Goal: Obtain resource: Download file/media

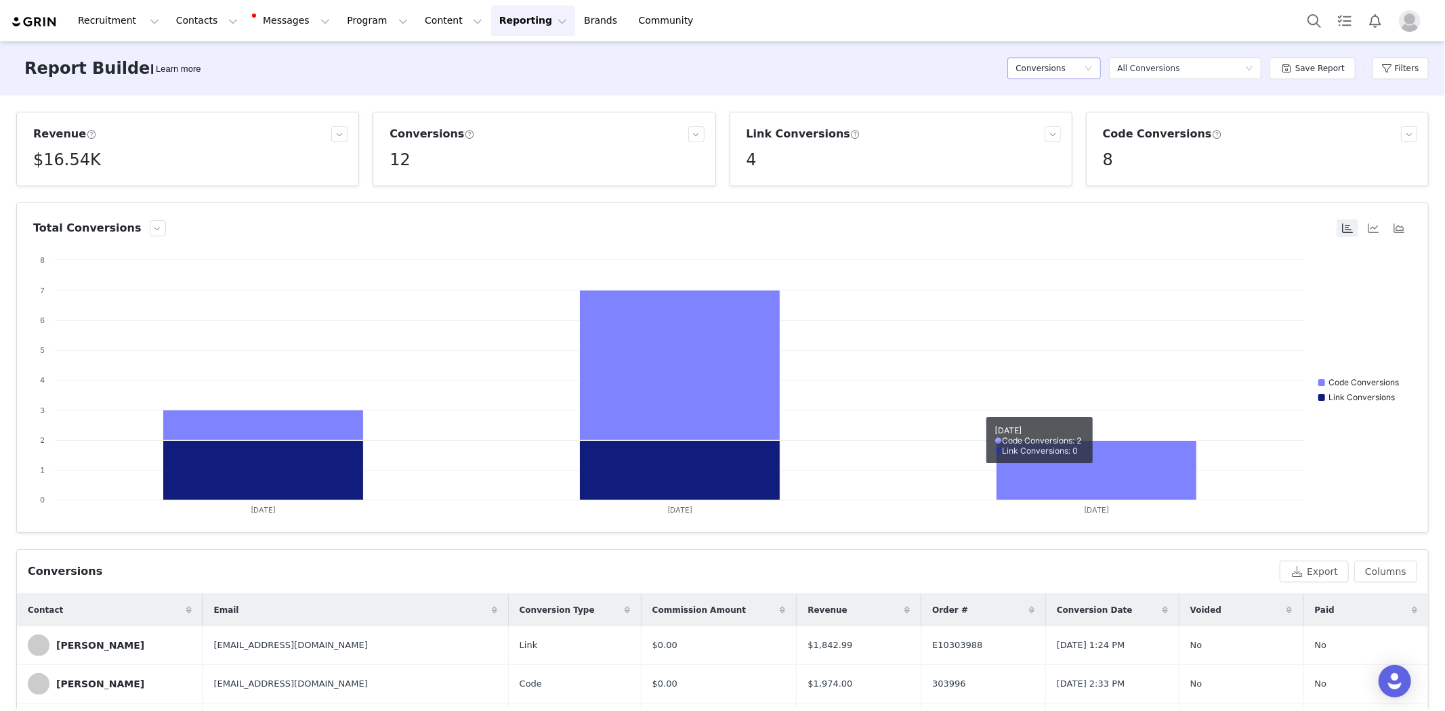
click at [1051, 78] on h5 "Conversions" at bounding box center [1040, 68] width 50 height 20
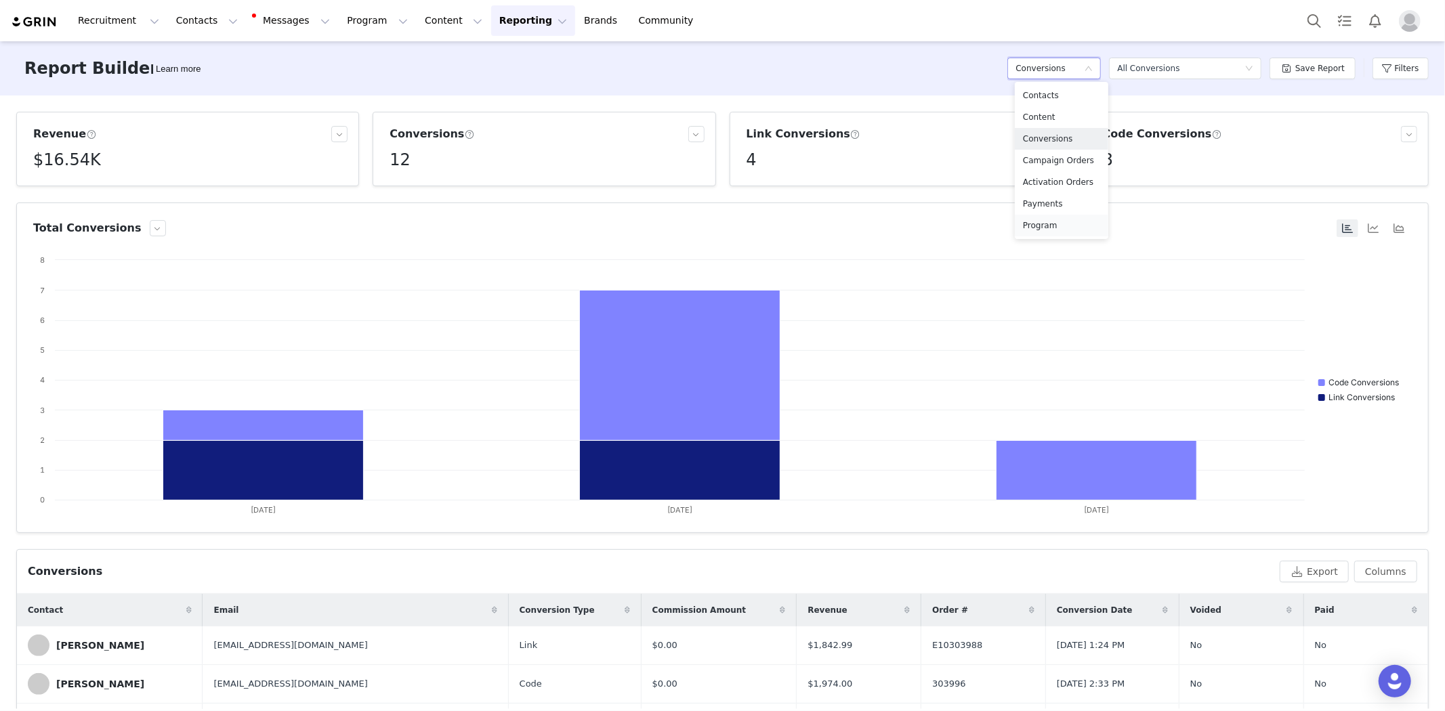
click at [1057, 226] on h5 "Program" at bounding box center [1061, 225] width 77 height 15
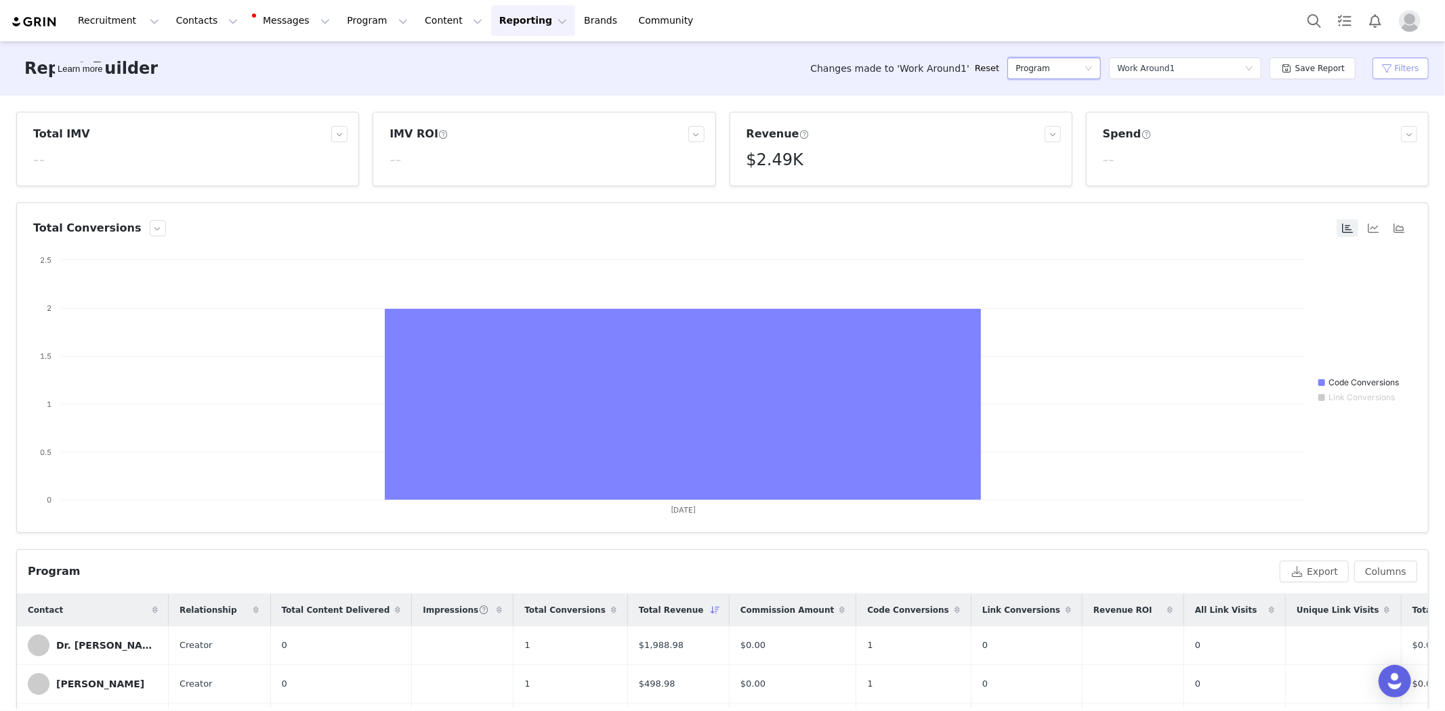
click at [1399, 68] on button "Filters" at bounding box center [1400, 69] width 56 height 22
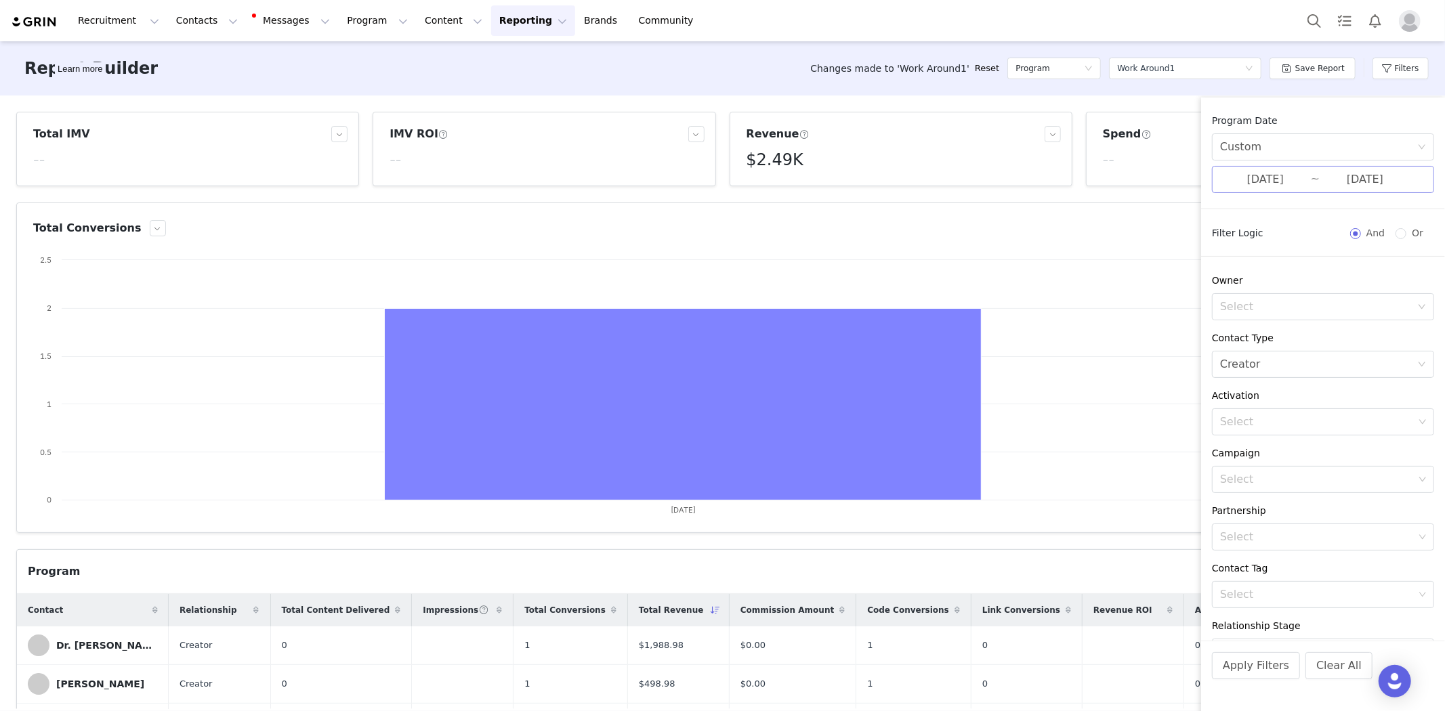
click at [1288, 172] on input "[DATE]" at bounding box center [1265, 180] width 91 height 18
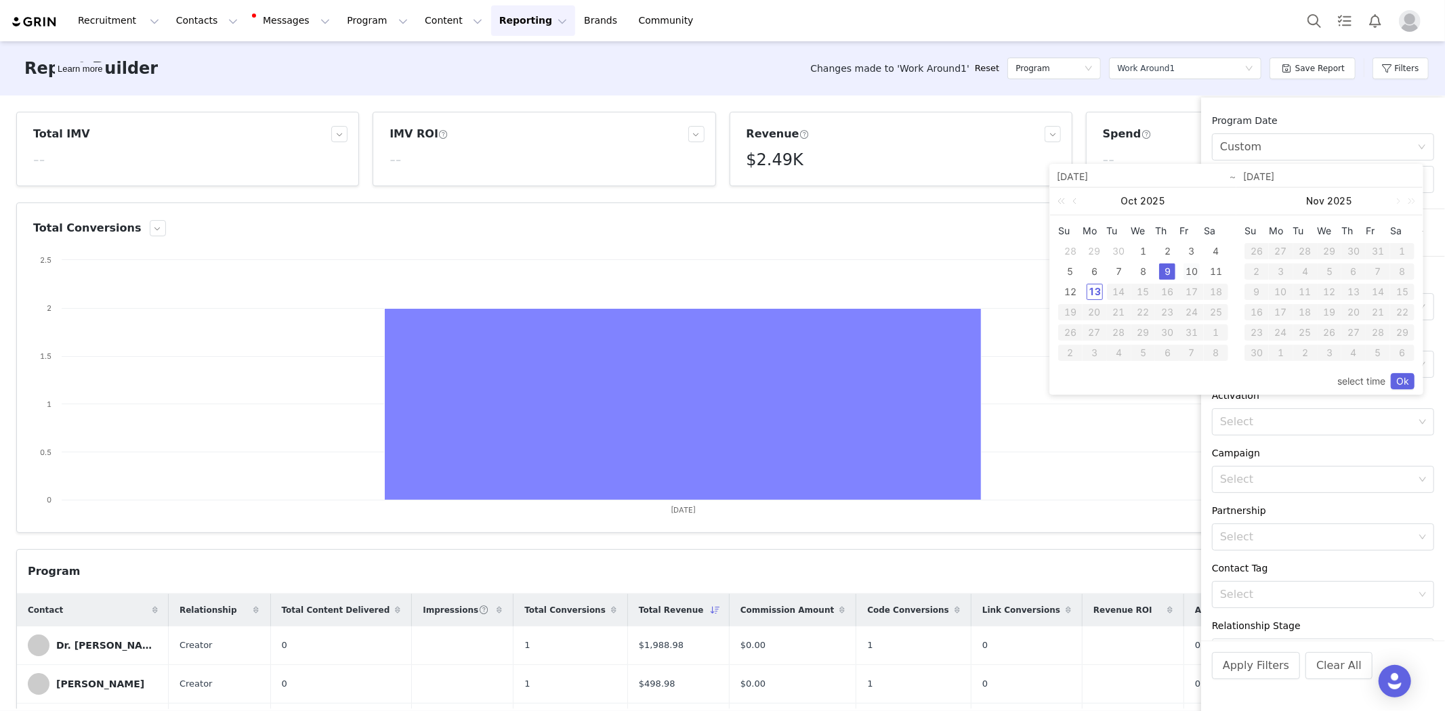
click at [1188, 273] on div "10" at bounding box center [1191, 271] width 16 height 16
type input "[DATE]"
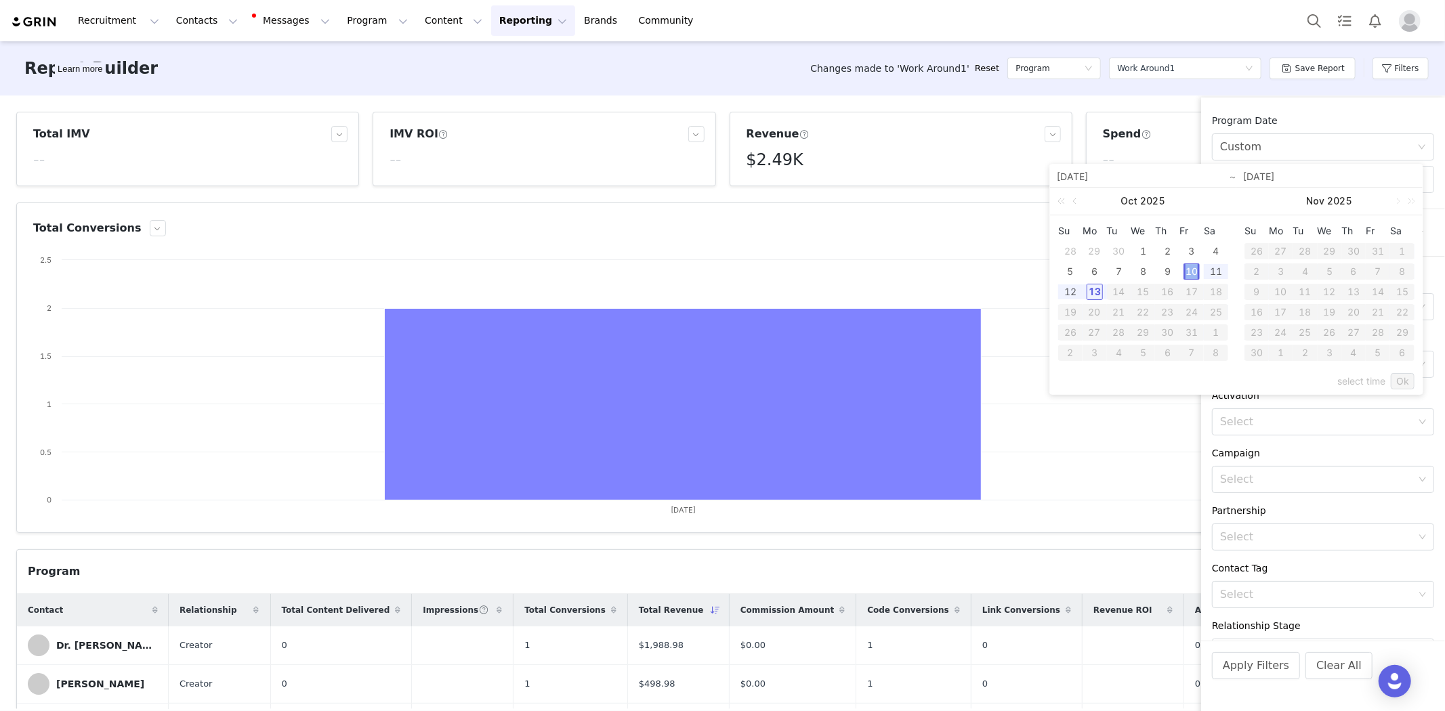
type input "[DATE]"
click at [1403, 381] on link "Ok" at bounding box center [1402, 381] width 24 height 16
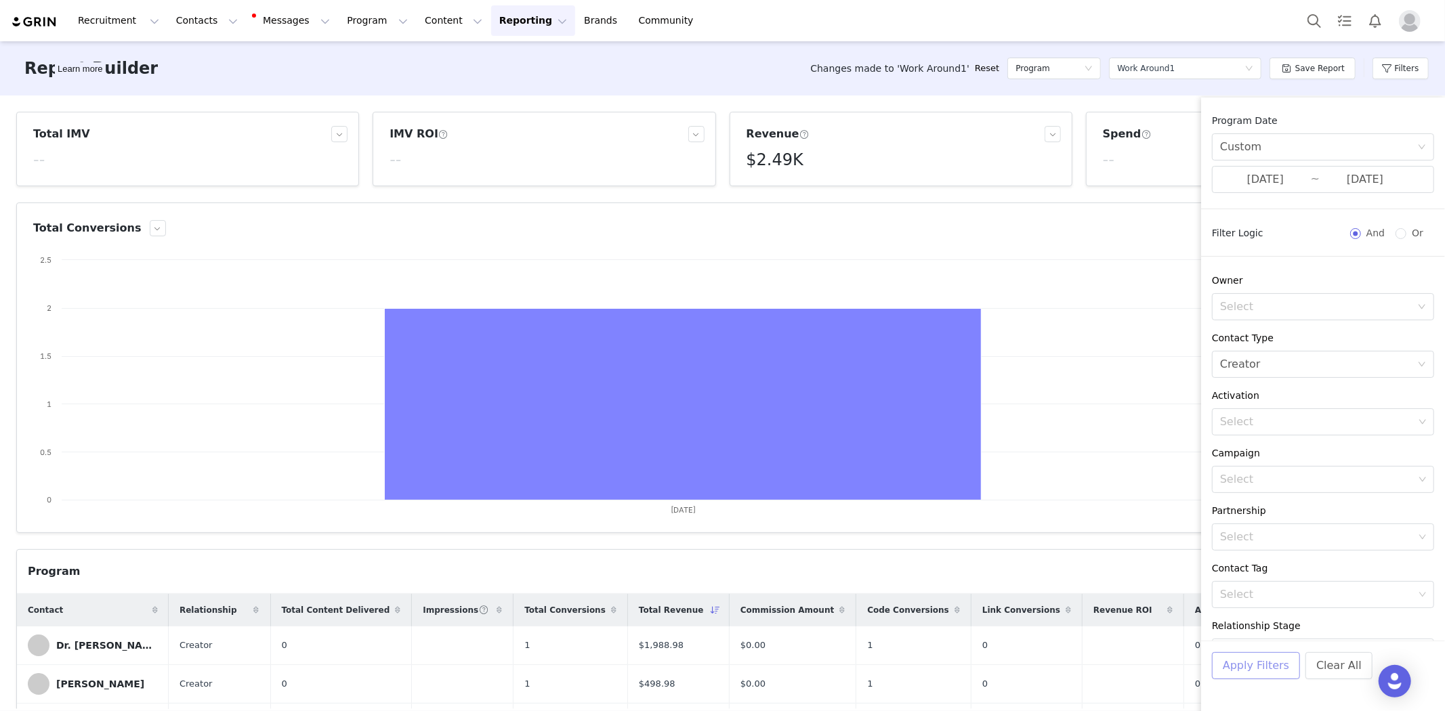
click at [1263, 666] on button "Apply Filters" at bounding box center [1256, 665] width 88 height 27
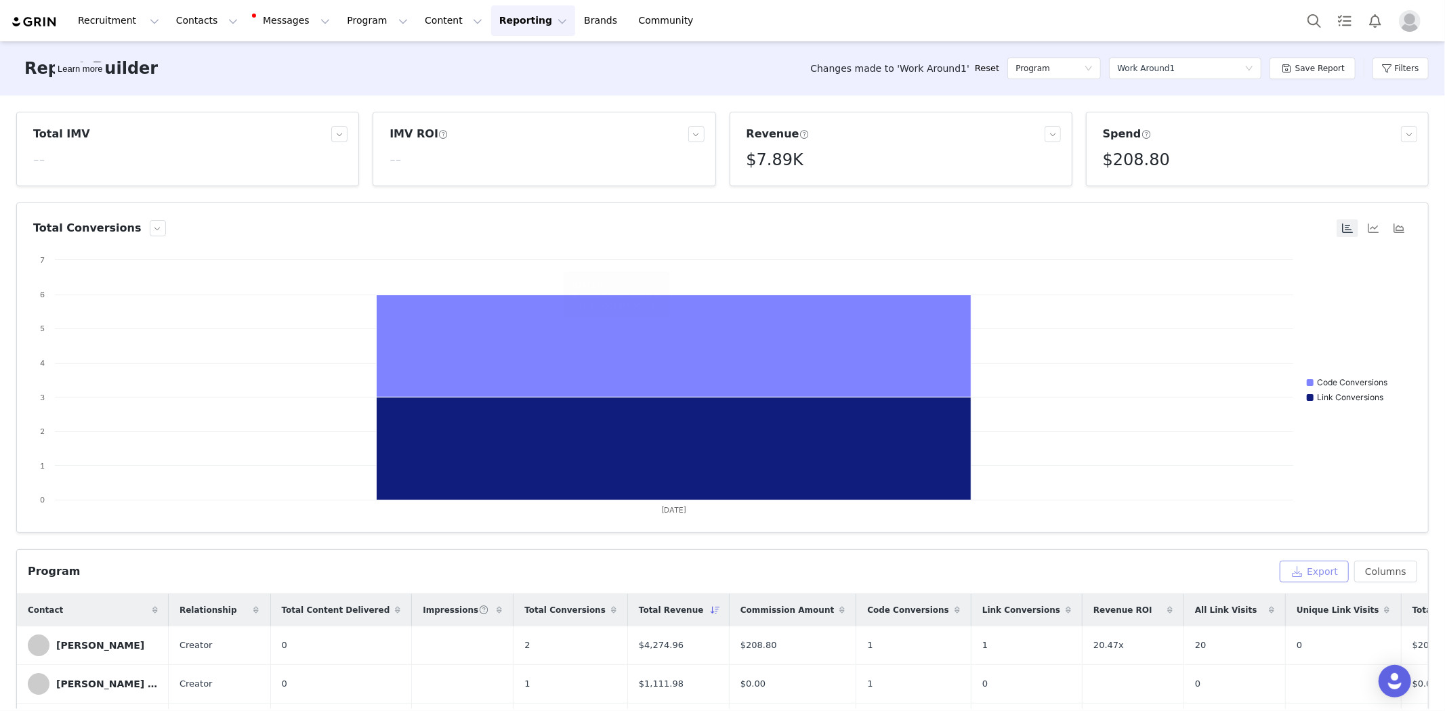
click at [1305, 570] on button "Export" at bounding box center [1313, 572] width 69 height 22
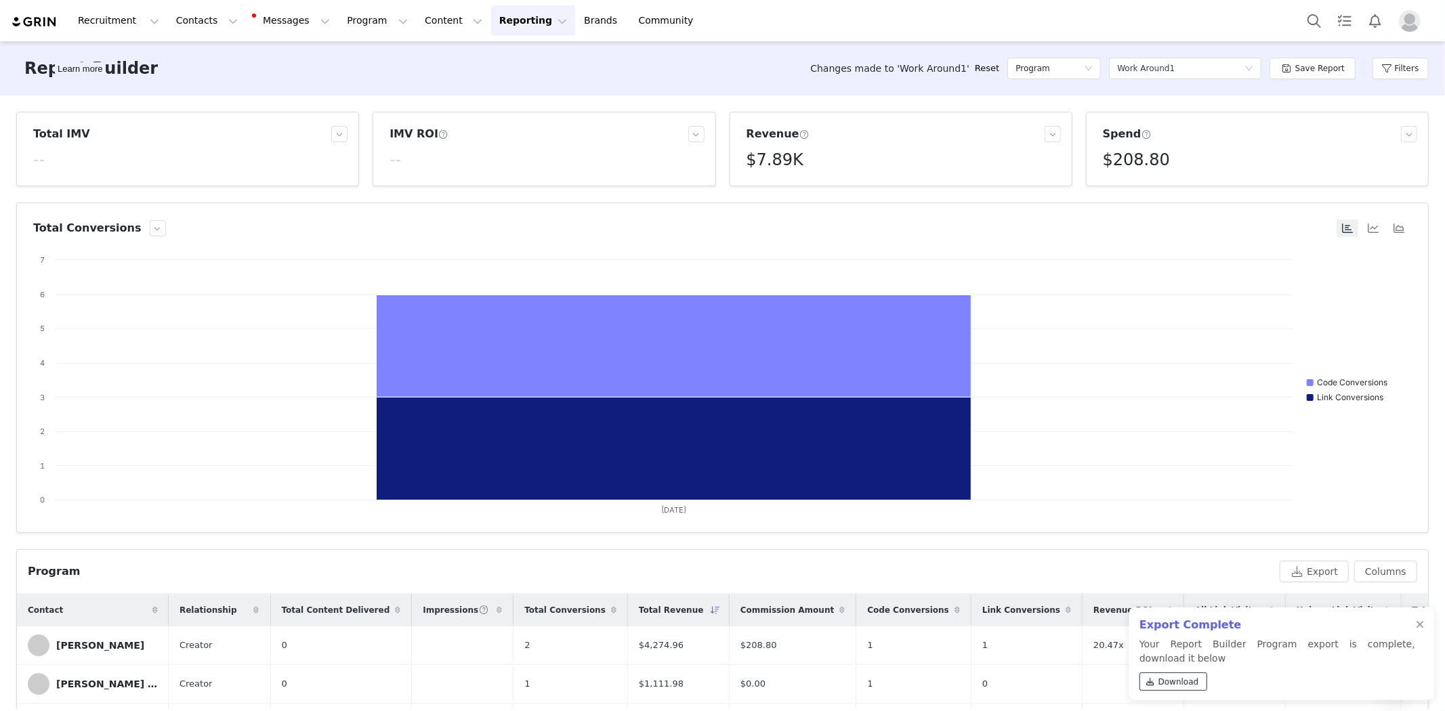
click at [1163, 685] on span "Download" at bounding box center [1178, 682] width 41 height 12
click at [1403, 66] on button "Filters" at bounding box center [1400, 69] width 56 height 22
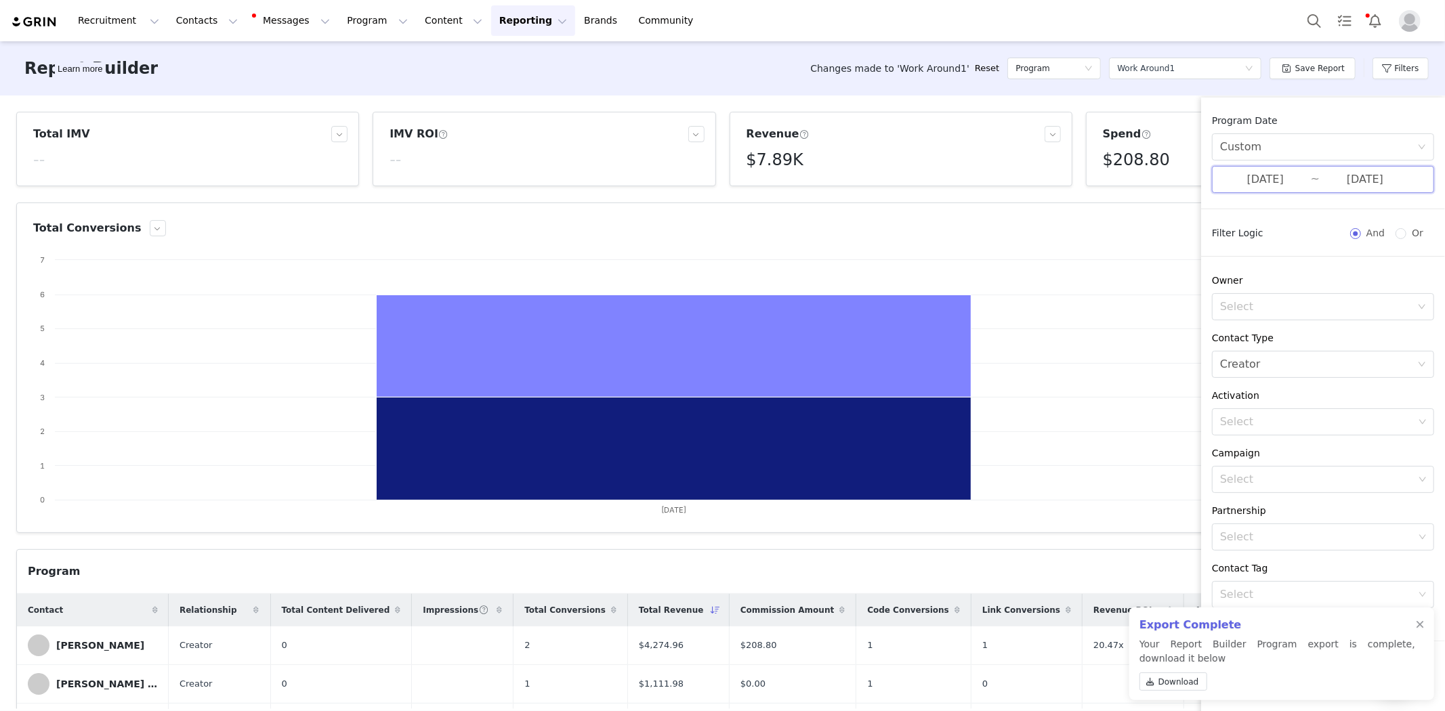
click at [1309, 179] on span "[DATE] ~ [DATE]" at bounding box center [1323, 179] width 222 height 27
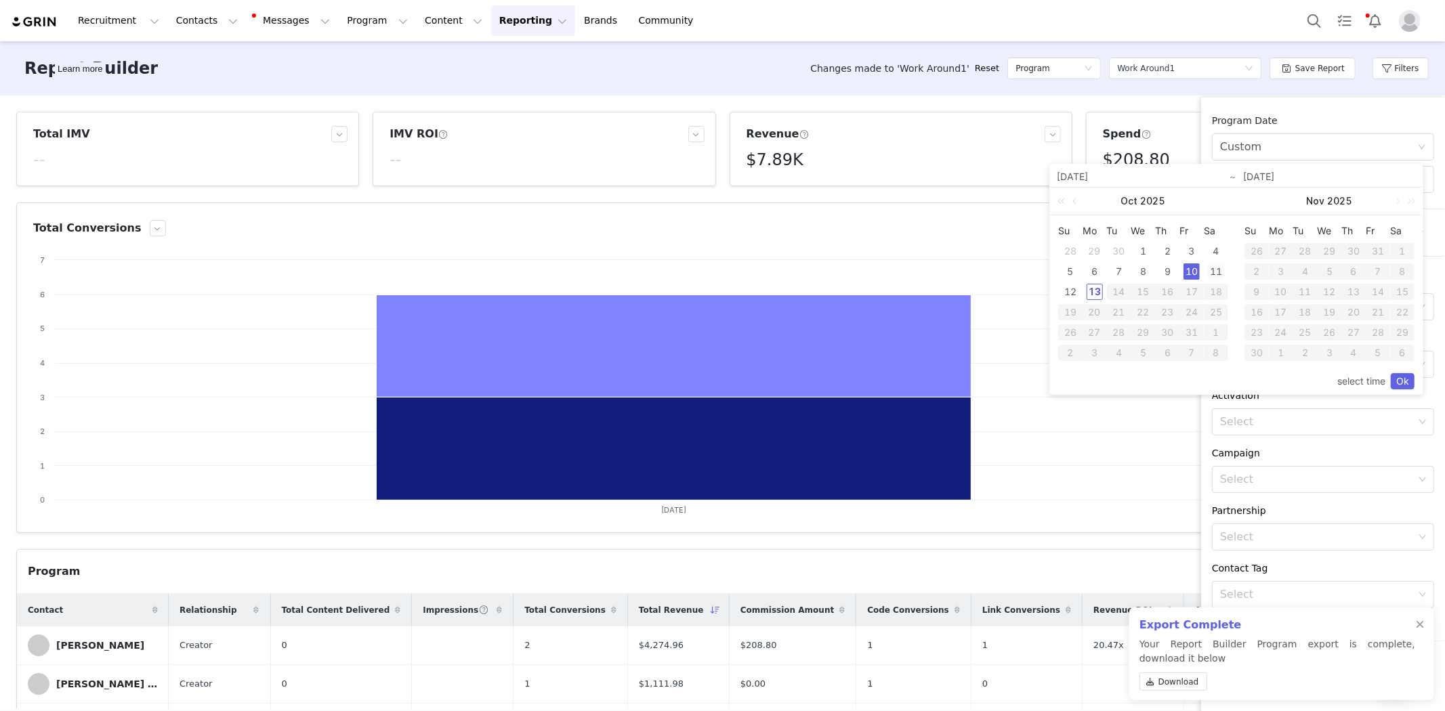
click at [1215, 271] on div "11" at bounding box center [1216, 271] width 16 height 16
type input "[DATE]"
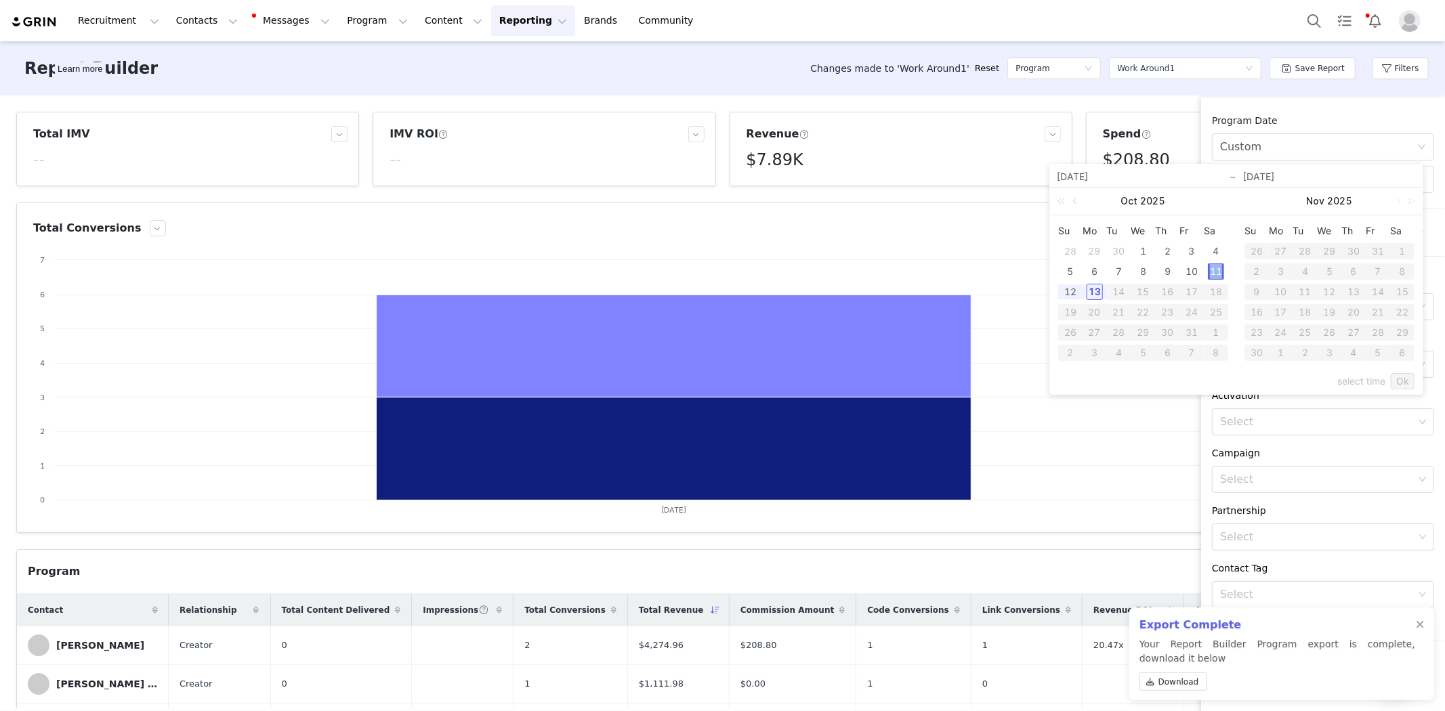
type input "[DATE]"
click at [1399, 378] on link "Ok" at bounding box center [1402, 381] width 24 height 16
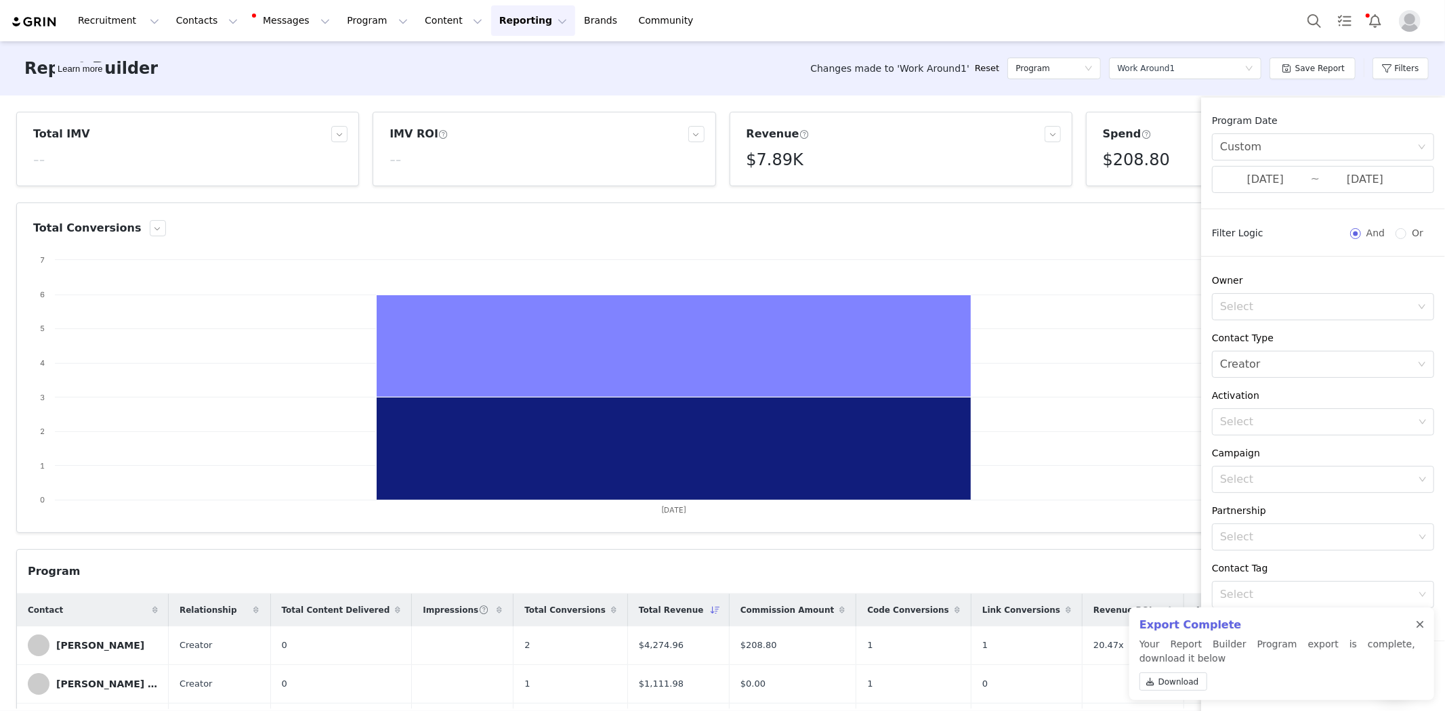
click at [1420, 623] on div at bounding box center [1420, 625] width 8 height 11
click at [1250, 660] on button "Apply Filters" at bounding box center [1256, 665] width 88 height 27
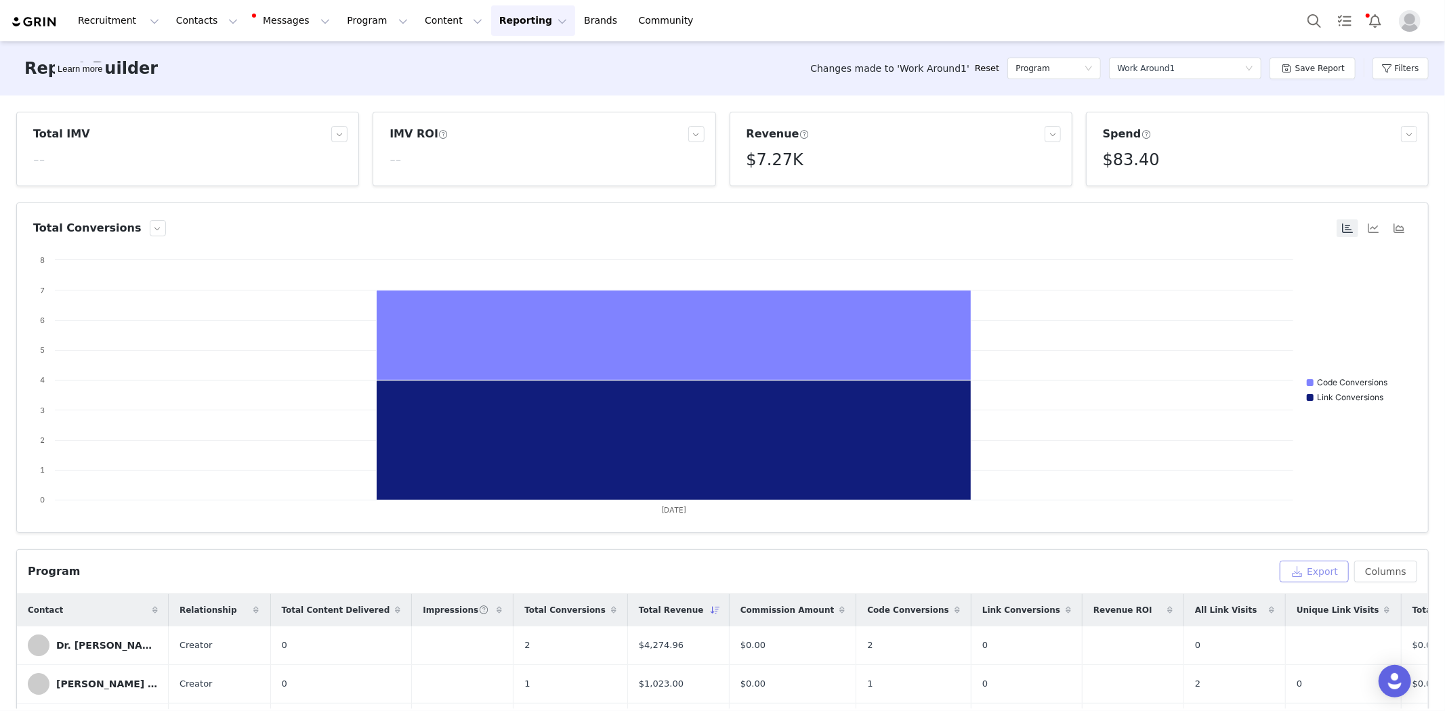
click at [1288, 565] on button "Export" at bounding box center [1313, 572] width 69 height 22
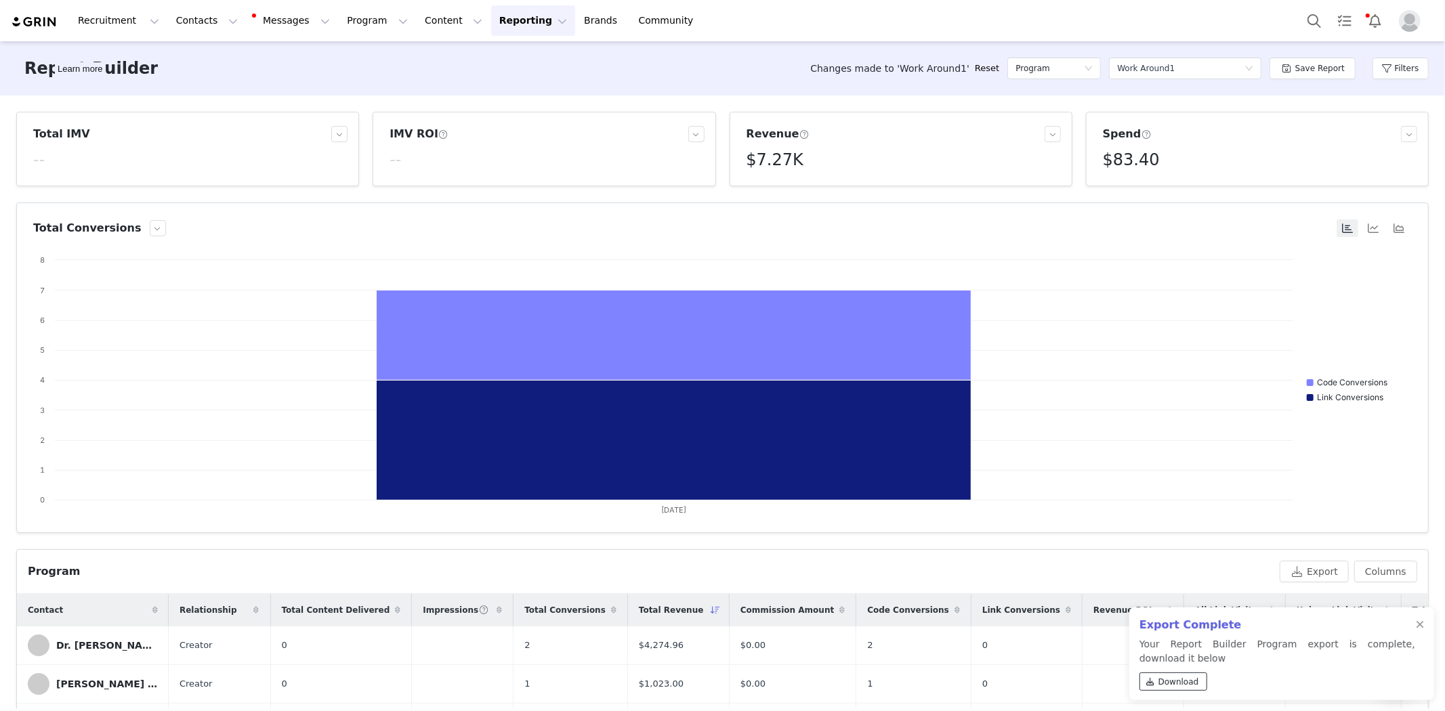
click at [1172, 686] on span "Download" at bounding box center [1178, 682] width 41 height 12
click at [1399, 71] on button "Filters" at bounding box center [1400, 69] width 56 height 22
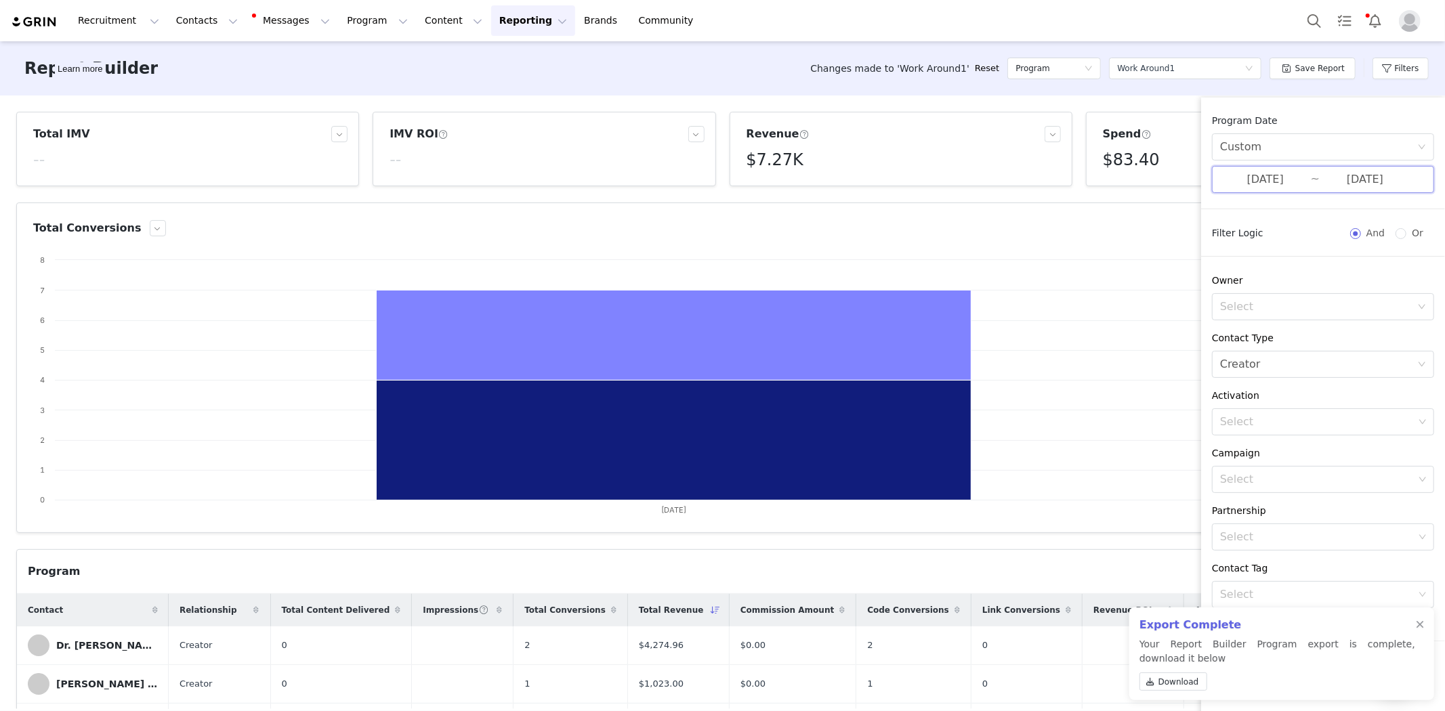
click at [1310, 174] on span "[DATE] ~ [DATE]" at bounding box center [1323, 179] width 222 height 27
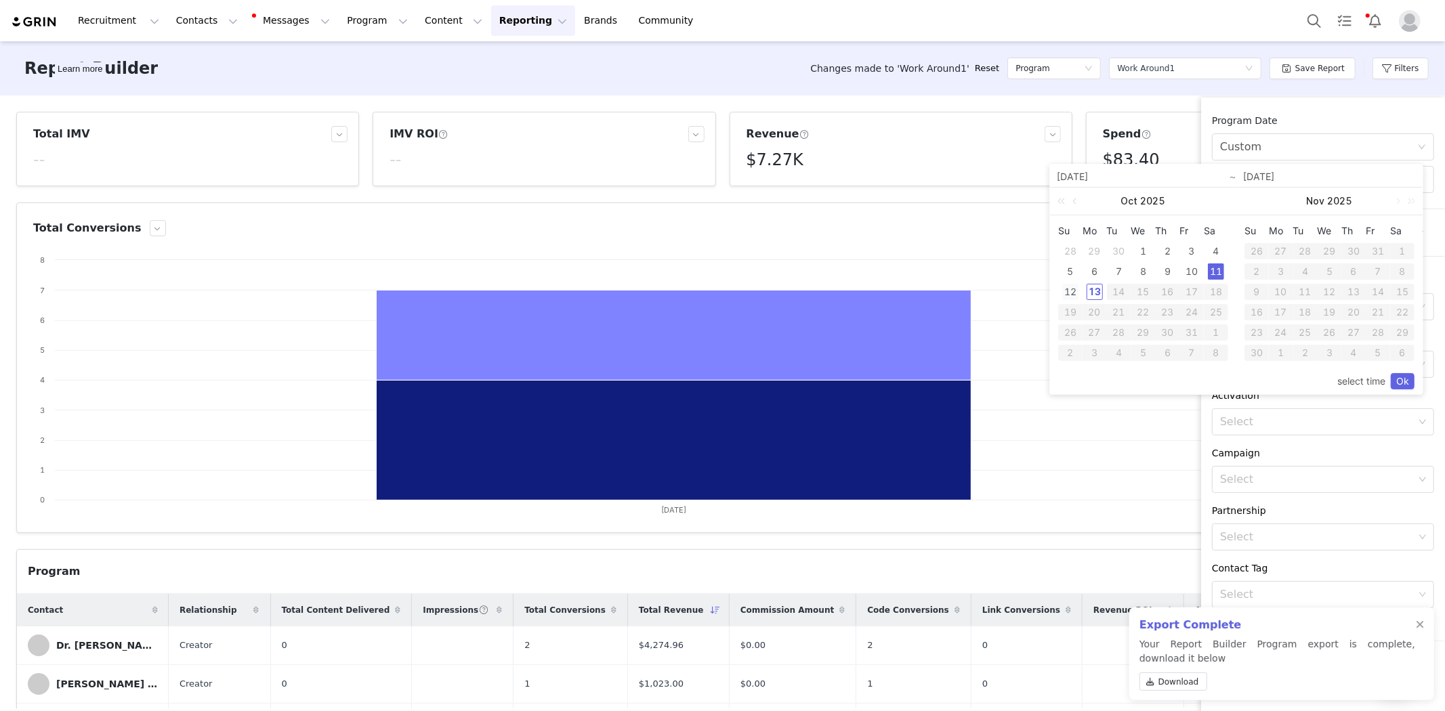
click at [1069, 295] on div "12" at bounding box center [1070, 292] width 16 height 16
type input "[DATE]"
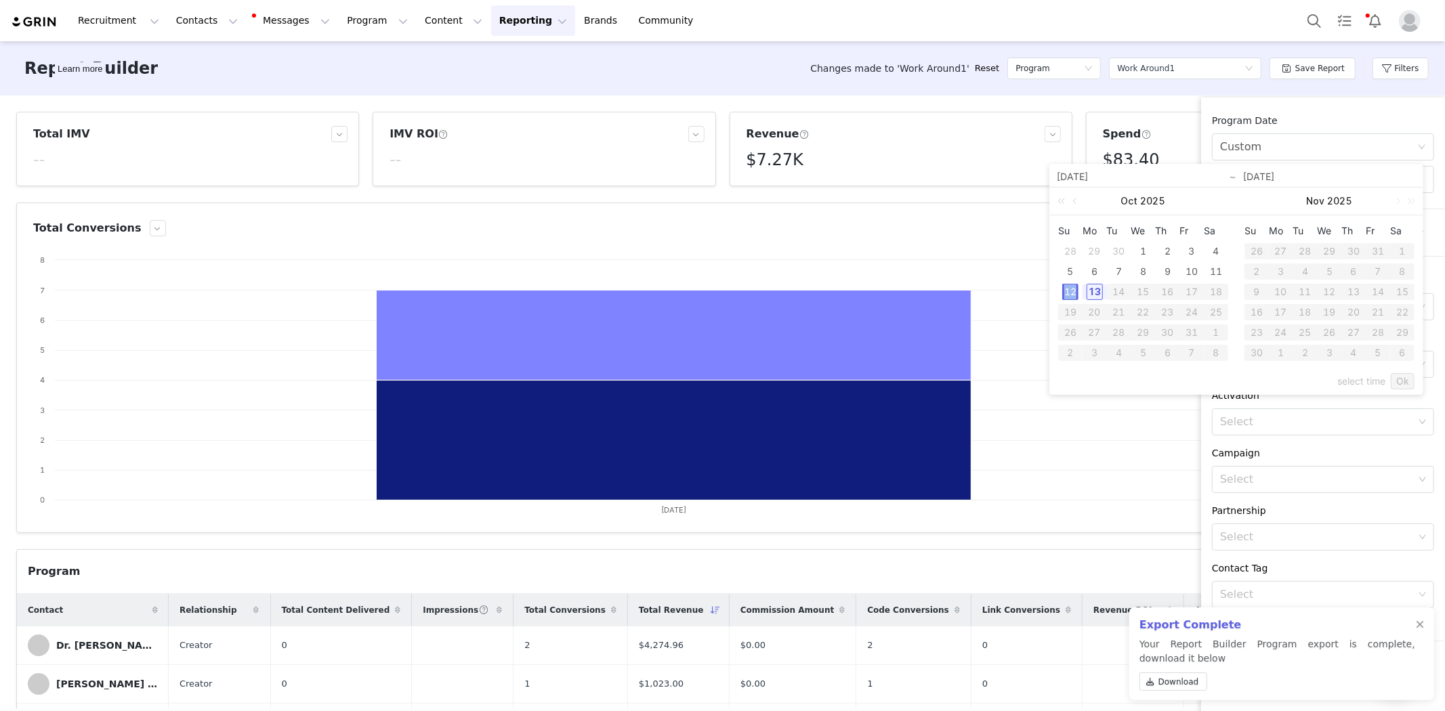
type input "[DATE]"
click at [1399, 377] on link "Ok" at bounding box center [1402, 381] width 24 height 16
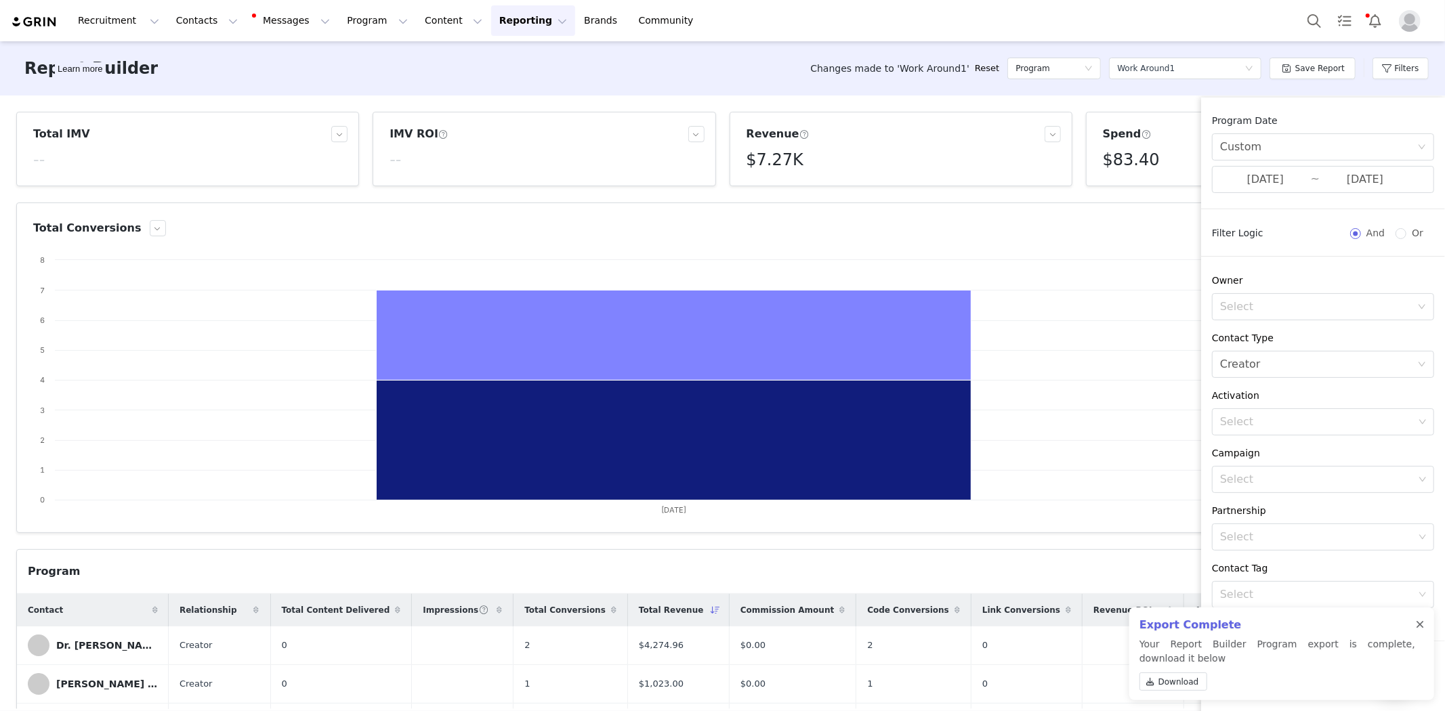
click at [1422, 625] on div at bounding box center [1420, 625] width 8 height 11
click at [1241, 668] on button "Apply Filters" at bounding box center [1256, 665] width 88 height 27
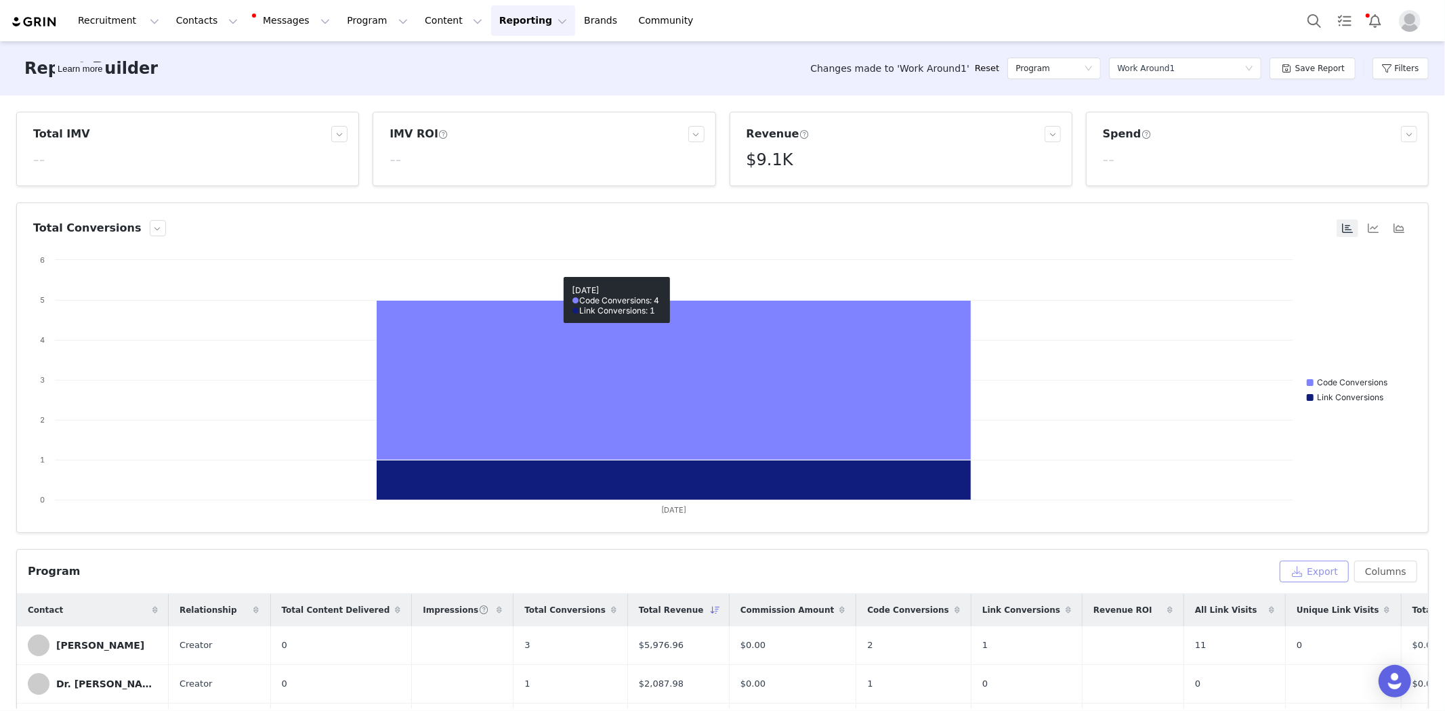
click at [1308, 566] on button "Export" at bounding box center [1313, 572] width 69 height 22
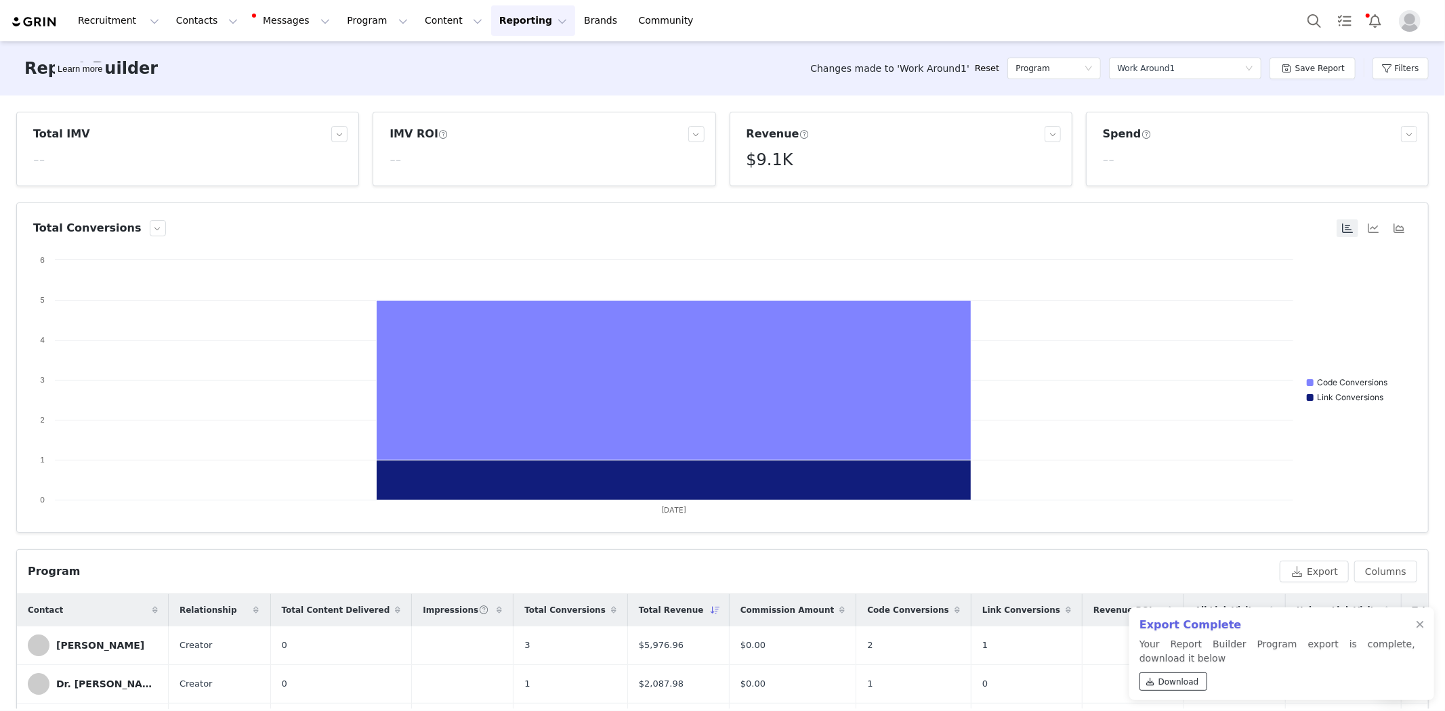
click at [1187, 686] on span "Download" at bounding box center [1178, 682] width 41 height 12
